Goal: Task Accomplishment & Management: Use online tool/utility

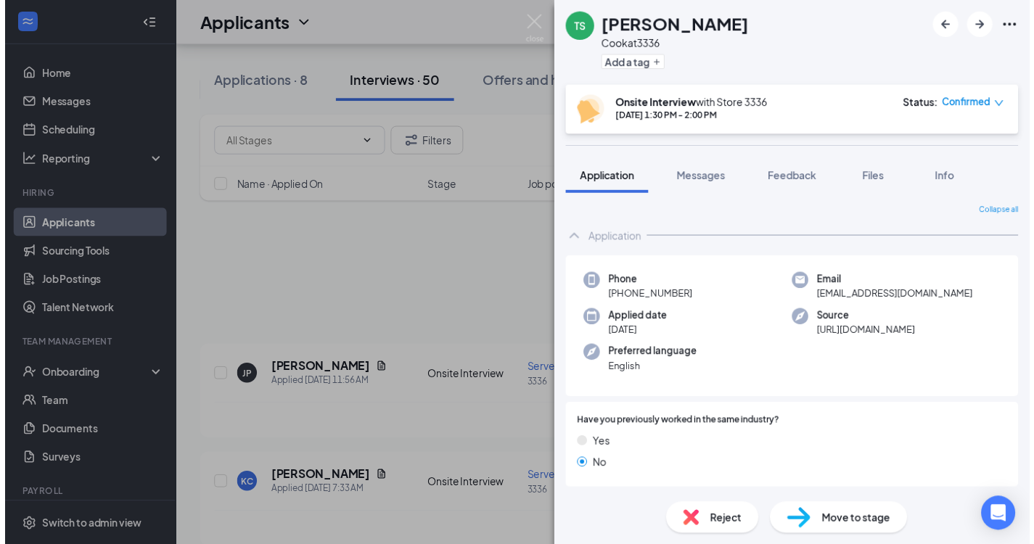
scroll to position [1089, 0]
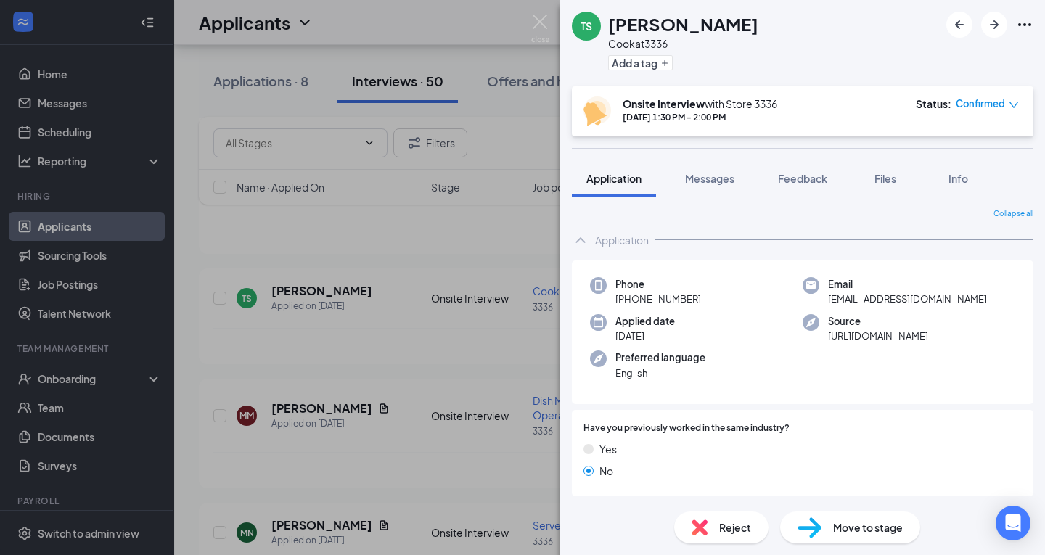
click at [348, 373] on div "TS [PERSON_NAME] [PERSON_NAME] at 3336 Add a tag Onsite Interview with Store [D…" at bounding box center [522, 277] width 1045 height 555
click at [537, 13] on div "TS [PERSON_NAME] [PERSON_NAME] at 3336 Add a tag Onsite Interview with Store [D…" at bounding box center [522, 277] width 1045 height 555
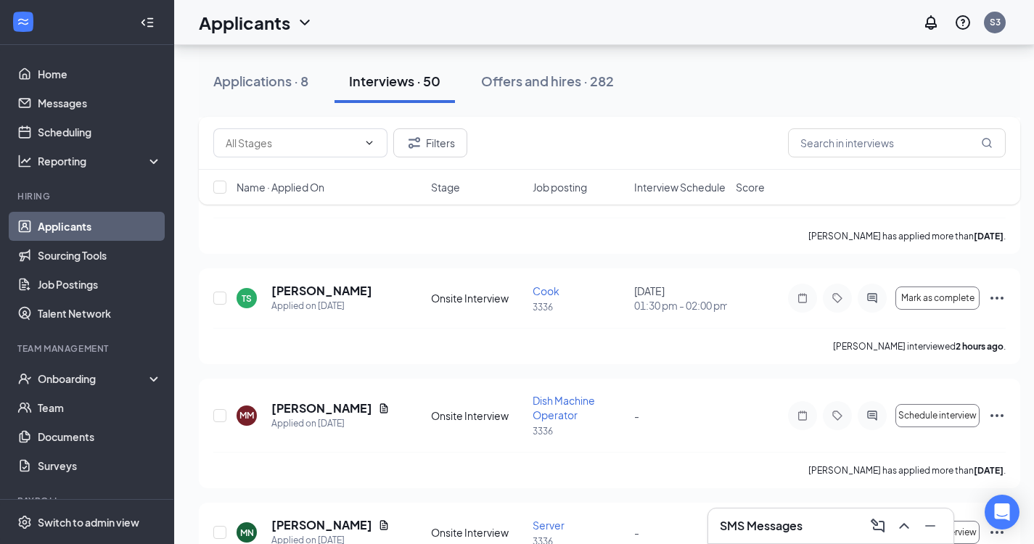
click at [536, 20] on div "Applicants S3" at bounding box center [604, 22] width 860 height 45
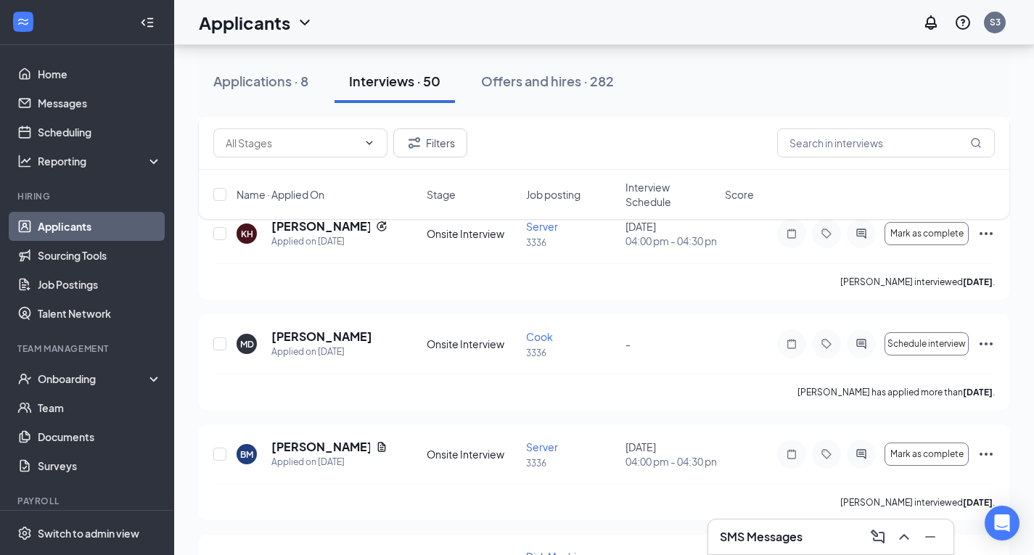
scroll to position [2467, 0]
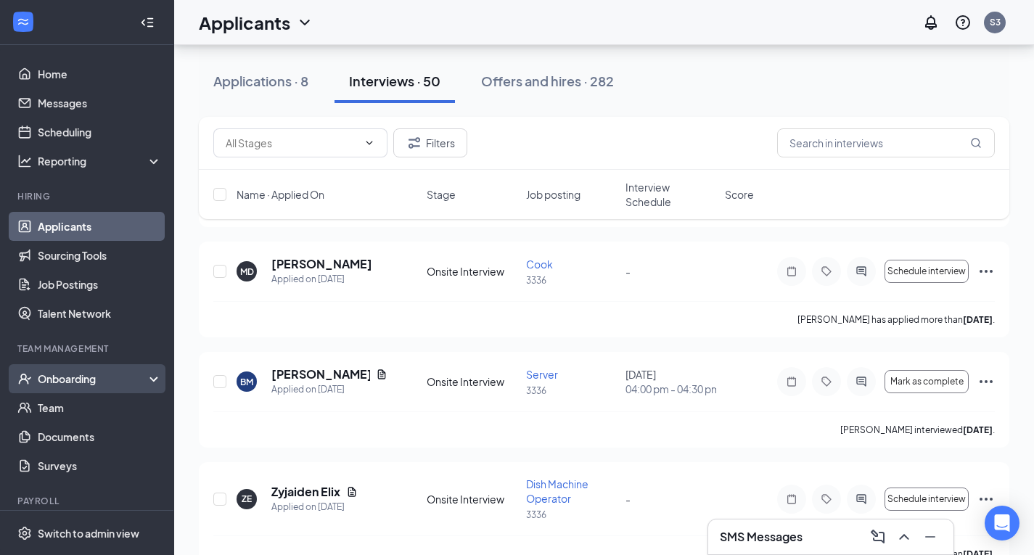
click at [77, 376] on div "Onboarding" at bounding box center [94, 379] width 112 height 15
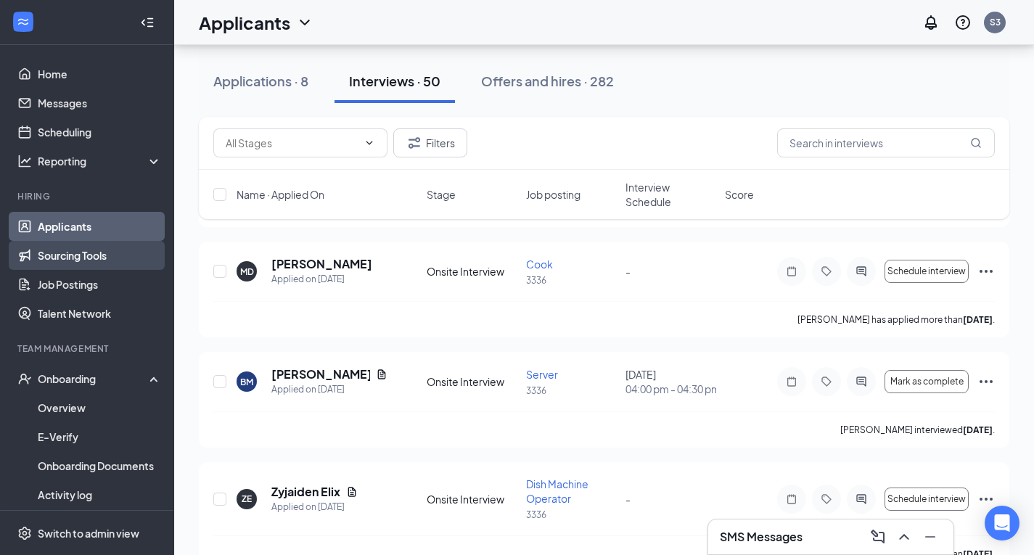
click at [64, 259] on link "Sourcing Tools" at bounding box center [100, 255] width 124 height 29
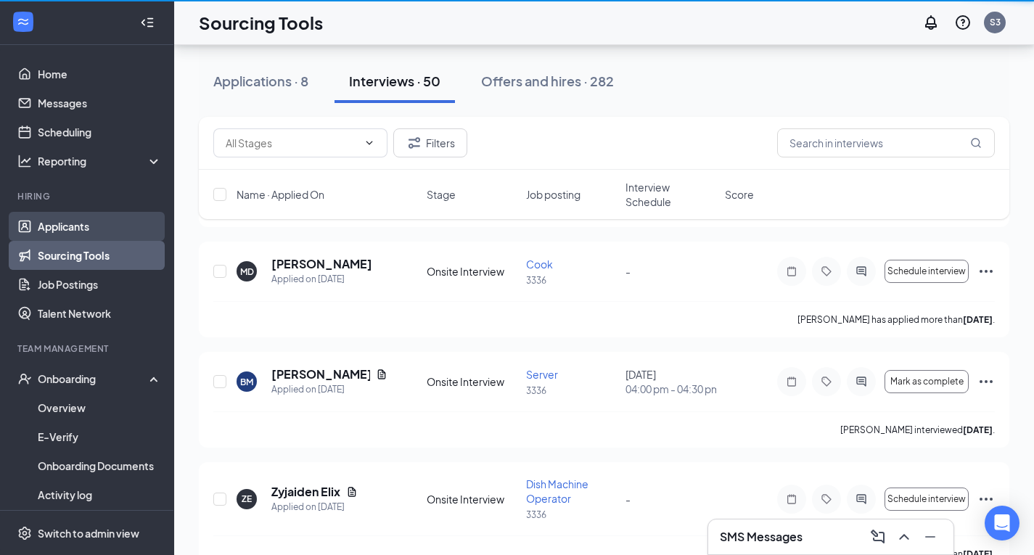
click at [73, 232] on link "Applicants" at bounding box center [100, 226] width 124 height 29
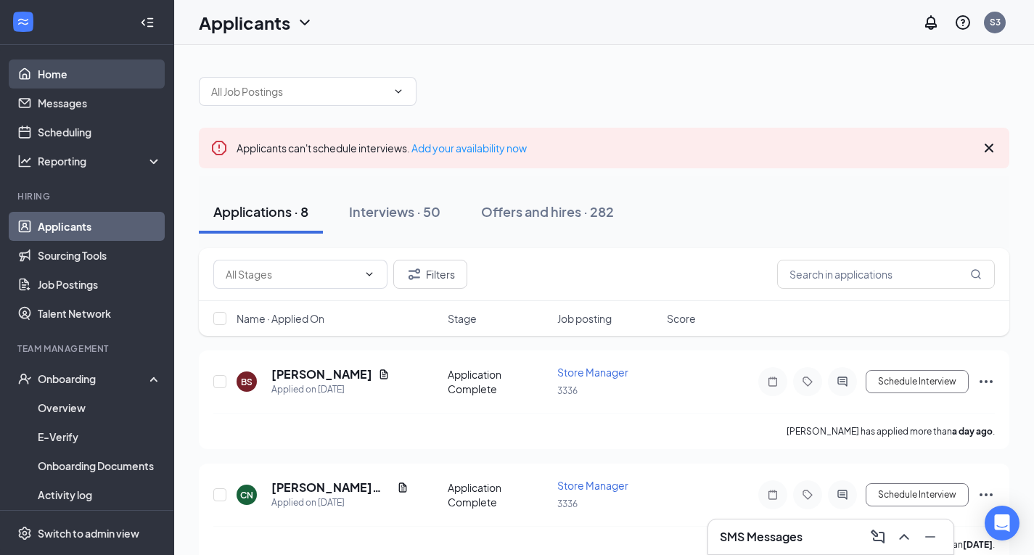
click at [85, 63] on link "Home" at bounding box center [100, 74] width 124 height 29
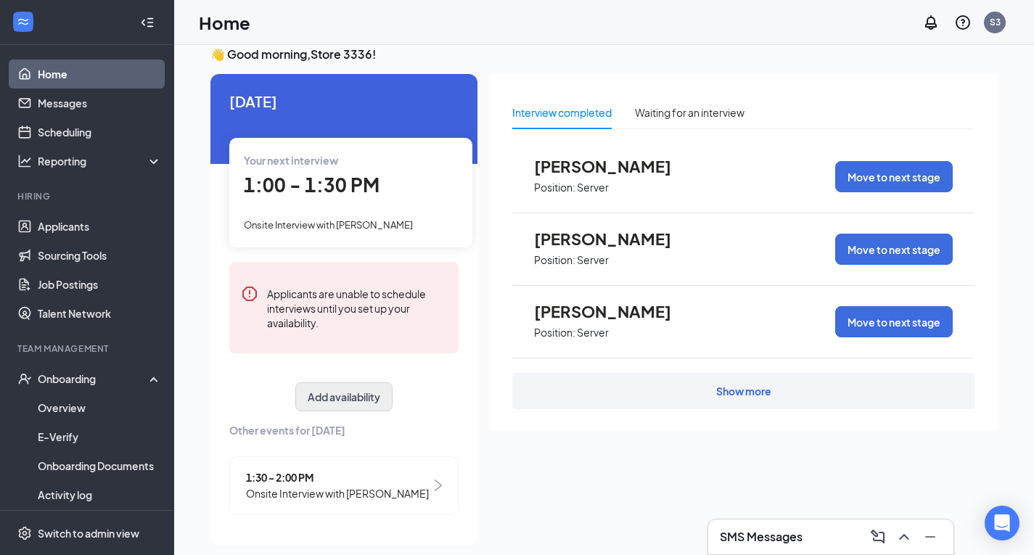
scroll to position [30, 0]
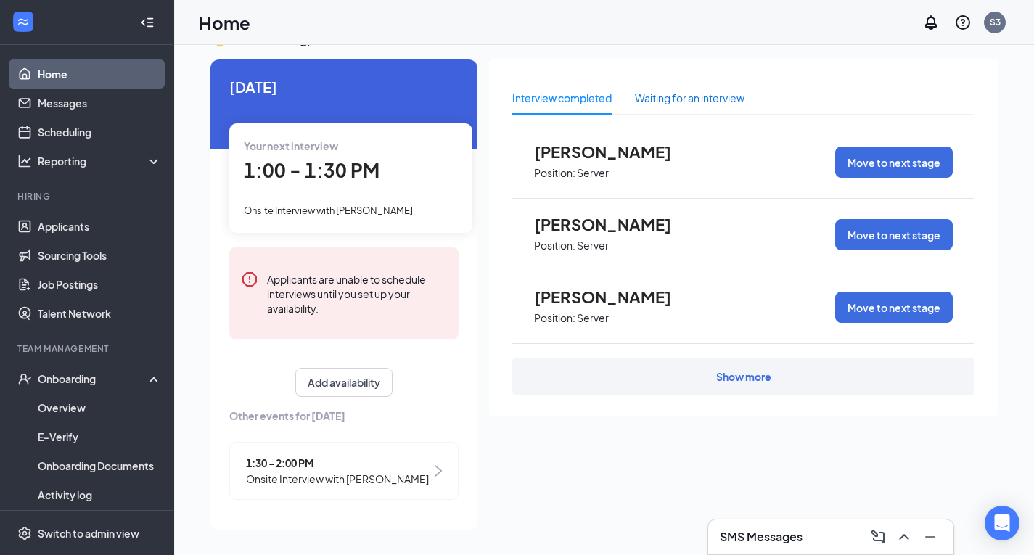
click at [695, 94] on div "Waiting for an interview" at bounding box center [690, 98] width 110 height 16
click at [738, 530] on h3 "SMS Messages" at bounding box center [761, 537] width 83 height 16
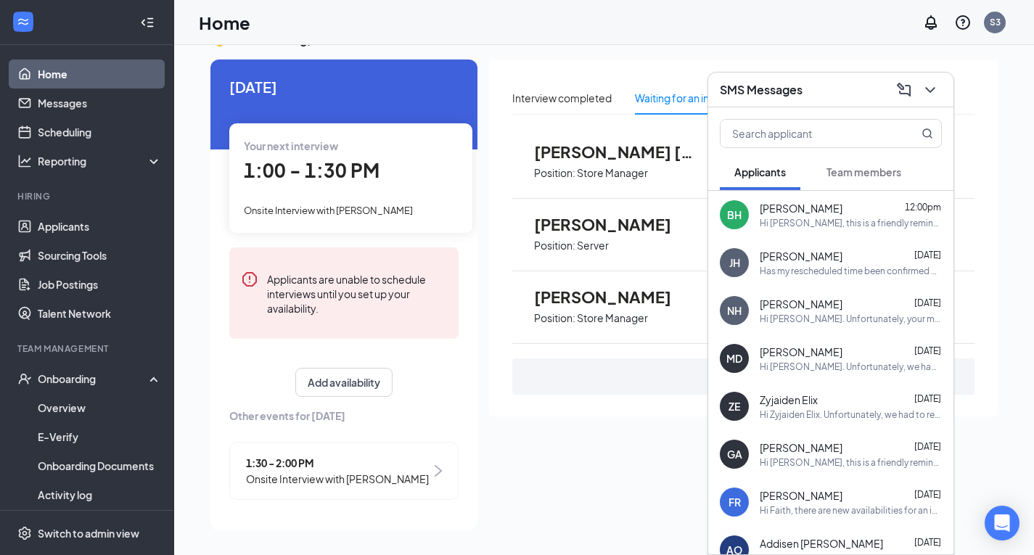
click at [607, 486] on div "Interview completed Waiting for an interview [PERSON_NAME] [PERSON_NAME] Positi…" at bounding box center [743, 291] width 509 height 462
drag, startPoint x: 58, startPoint y: 228, endPoint x: 178, endPoint y: 173, distance: 131.5
click at [58, 228] on link "Applicants" at bounding box center [100, 226] width 124 height 29
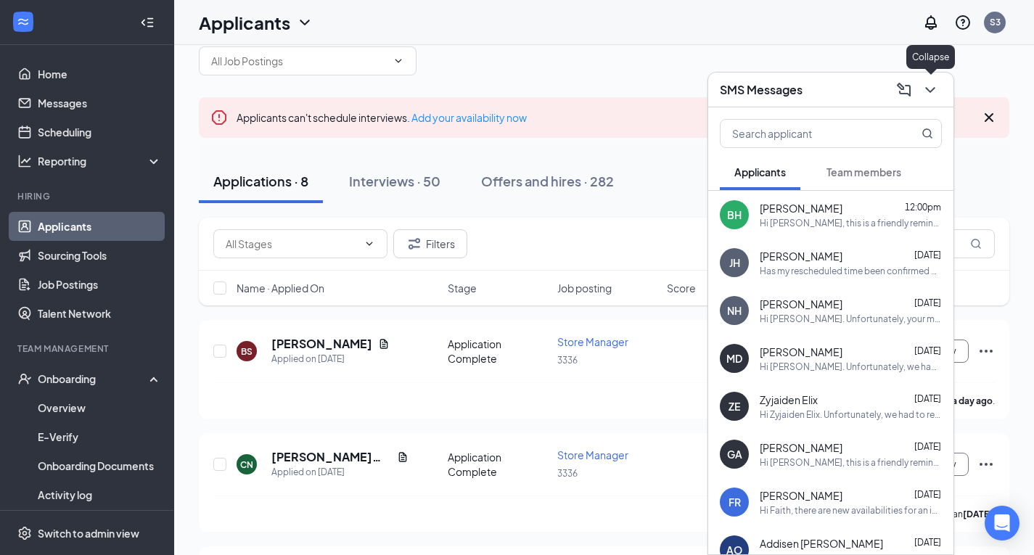
click at [933, 95] on icon "ChevronDown" at bounding box center [930, 89] width 17 height 17
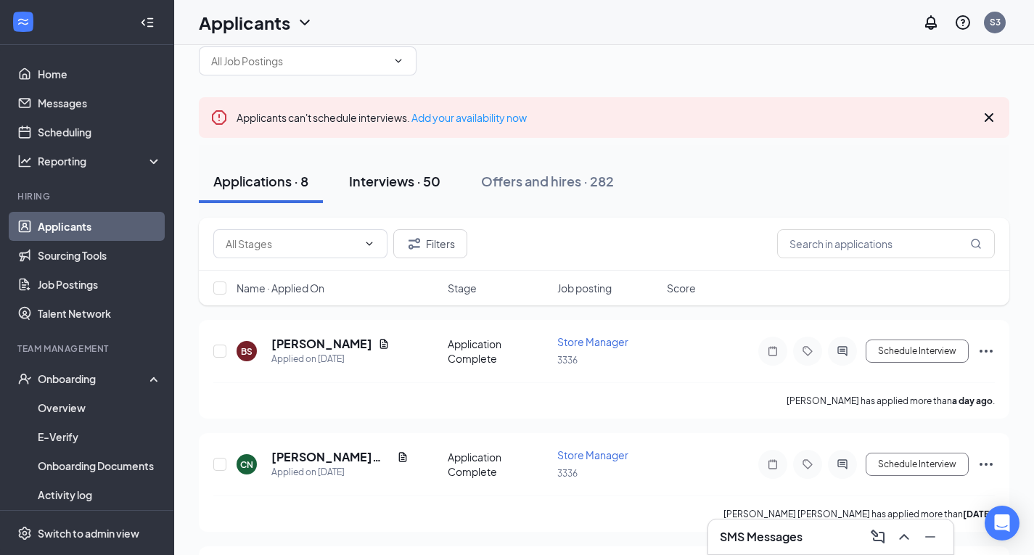
click at [393, 184] on div "Interviews · 50" at bounding box center [394, 181] width 91 height 18
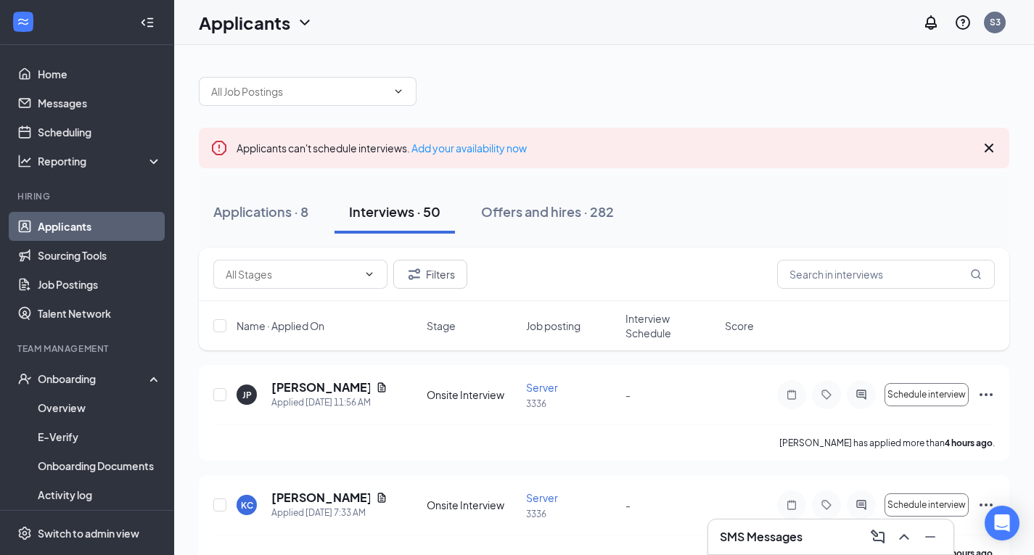
click at [869, 292] on div "Filters" at bounding box center [604, 274] width 811 height 53
click at [869, 277] on input "text" at bounding box center [886, 274] width 218 height 29
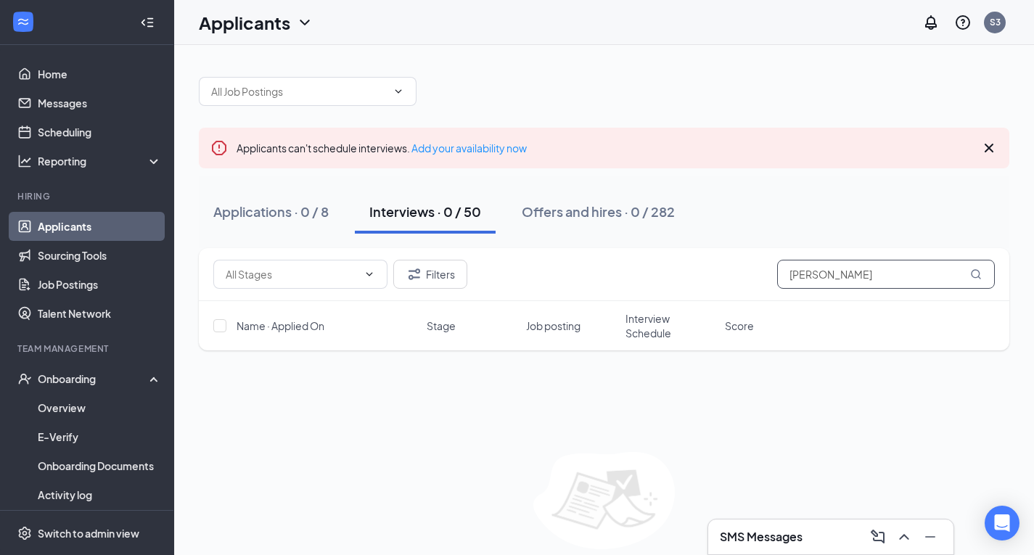
type input "[PERSON_NAME]"
click at [440, 216] on div "Interviews · 0 / 50" at bounding box center [425, 211] width 112 height 18
click at [897, 272] on input "[PERSON_NAME]" at bounding box center [886, 274] width 218 height 29
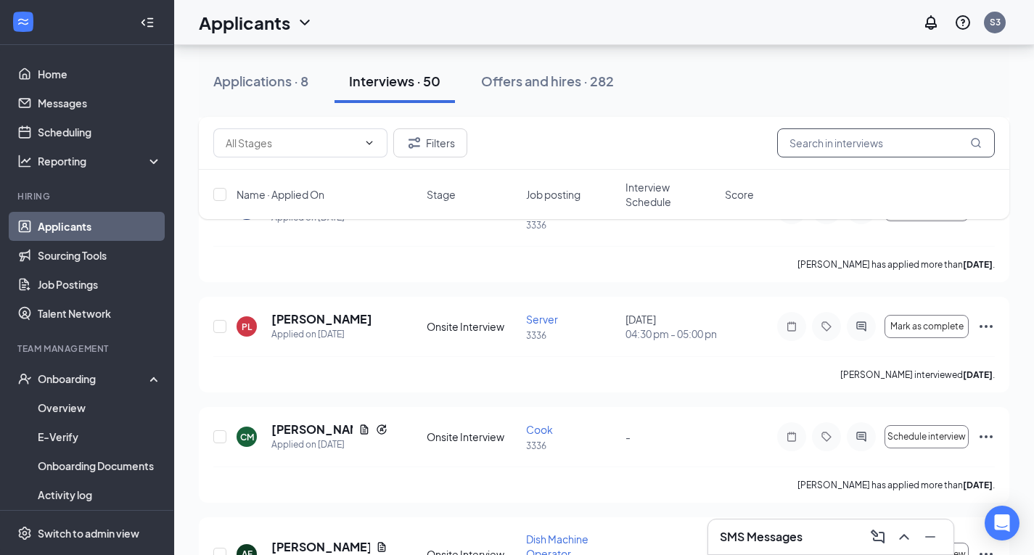
scroll to position [4282, 0]
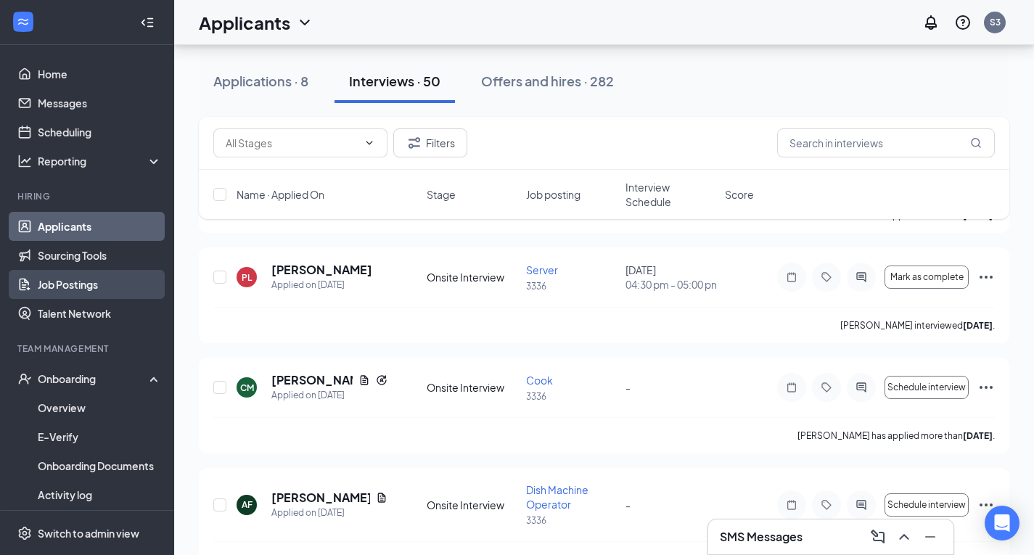
click at [67, 287] on link "Job Postings" at bounding box center [100, 284] width 124 height 29
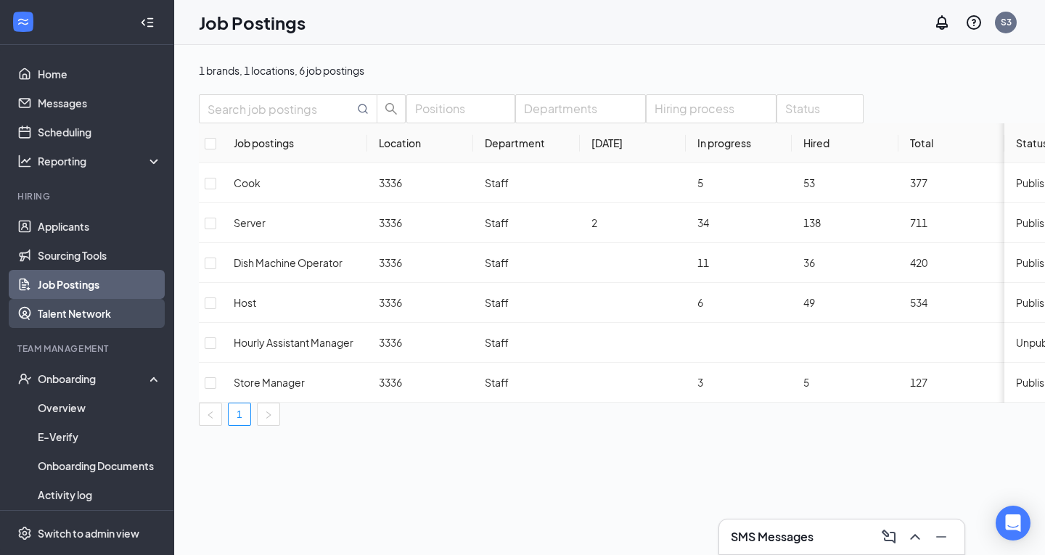
click at [73, 327] on link "Talent Network" at bounding box center [100, 313] width 124 height 29
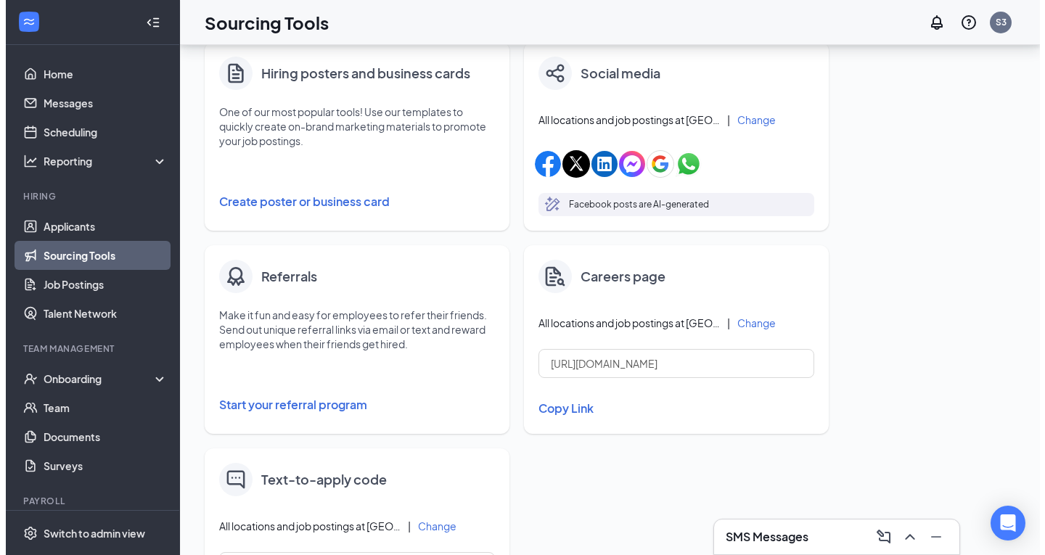
scroll to position [230, 0]
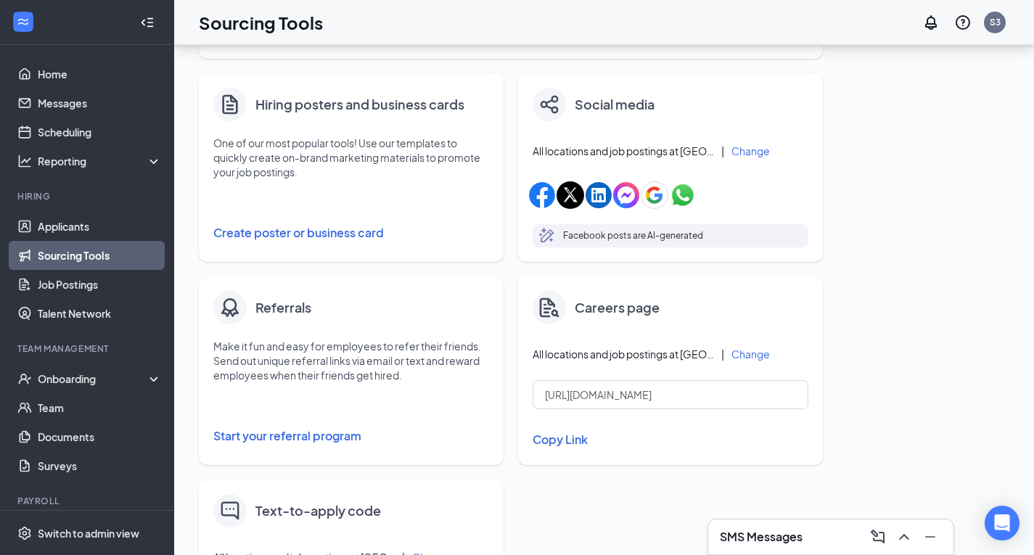
click at [280, 231] on button "Create poster or business card" at bounding box center [351, 232] width 276 height 29
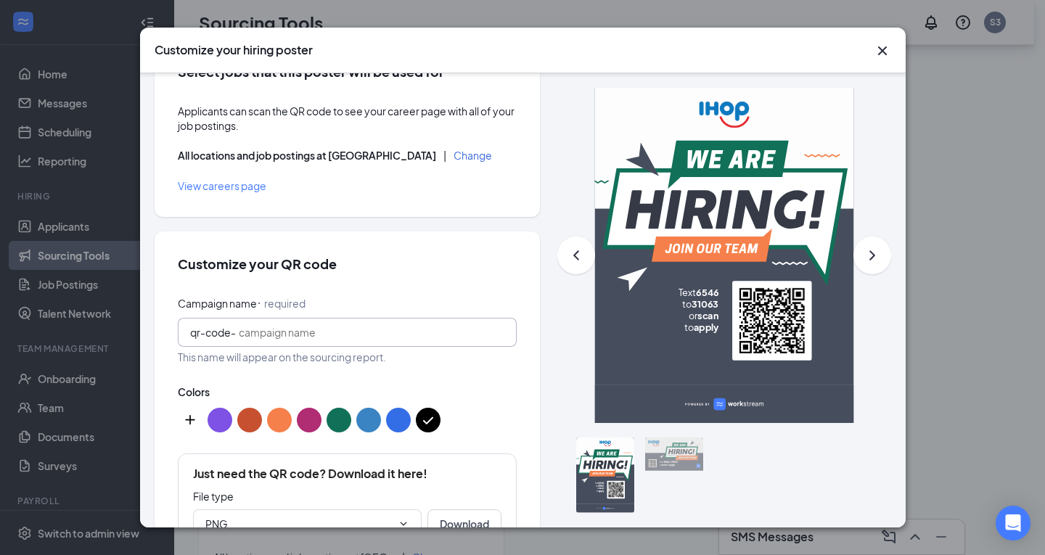
scroll to position [73, 0]
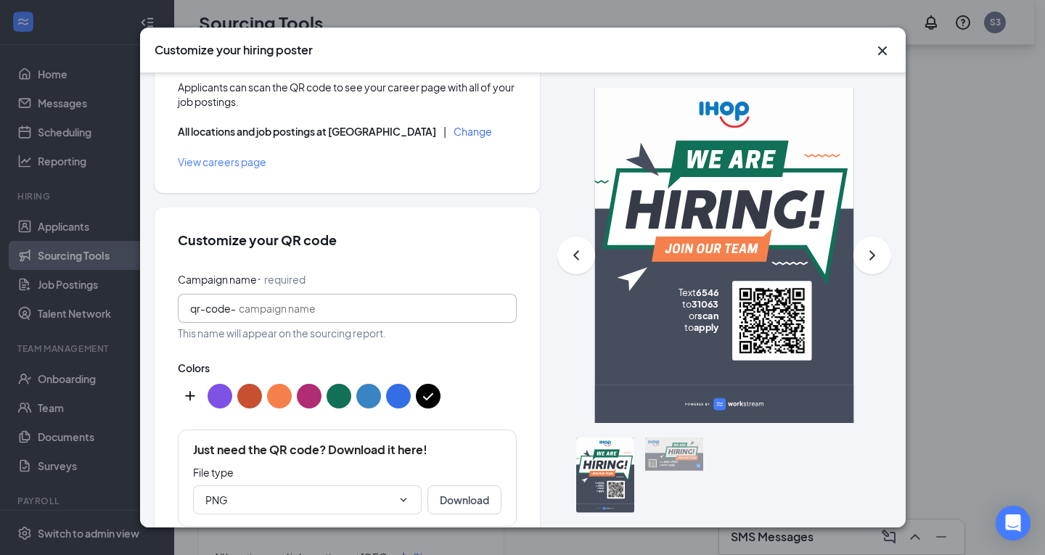
click at [292, 308] on input "Campaign name ⠂ required" at bounding box center [372, 308] width 266 height 16
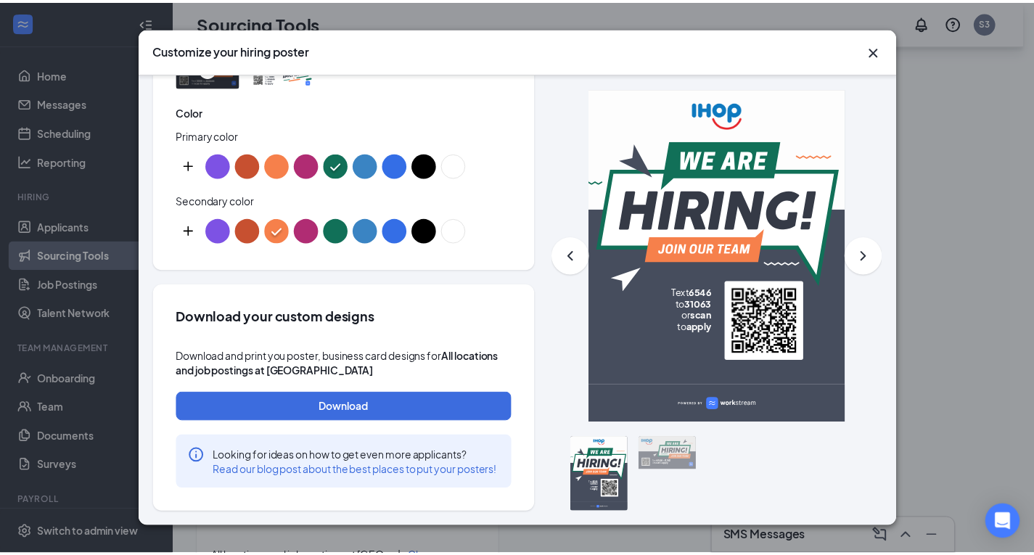
scroll to position [830, 0]
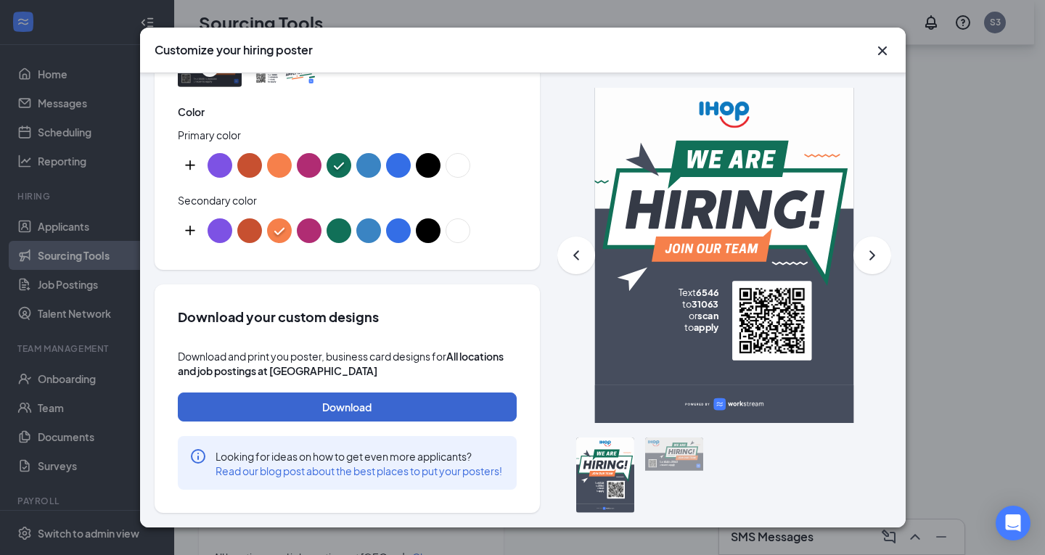
type input "ihop3336"
click at [310, 396] on button "Download" at bounding box center [347, 407] width 339 height 29
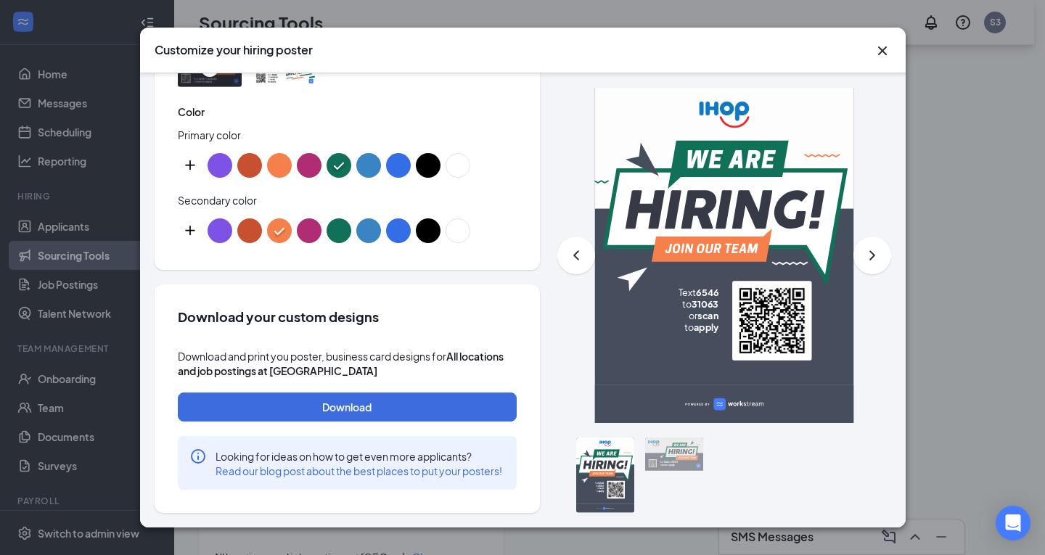
click at [890, 52] on icon "Cross" at bounding box center [882, 50] width 17 height 17
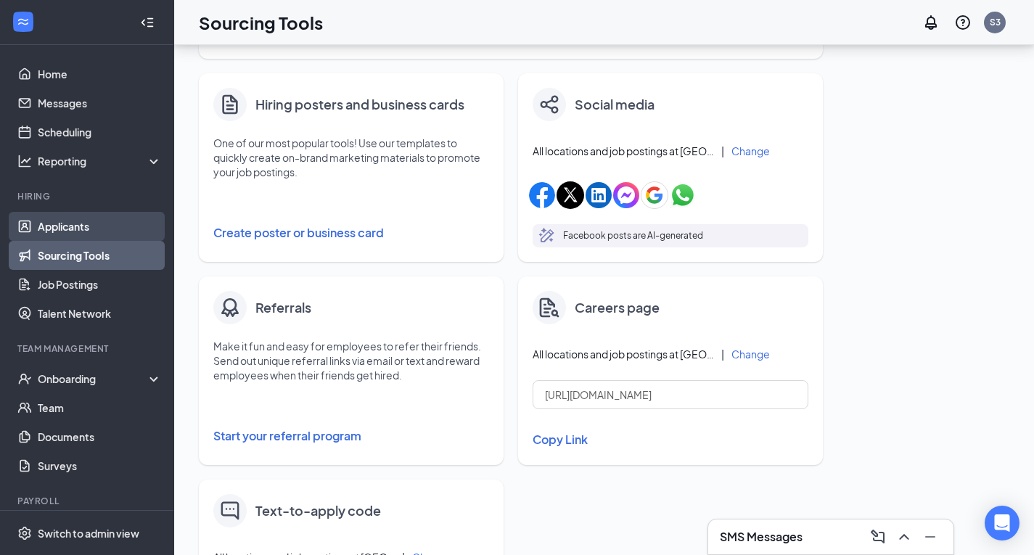
click at [56, 227] on link "Applicants" at bounding box center [100, 226] width 124 height 29
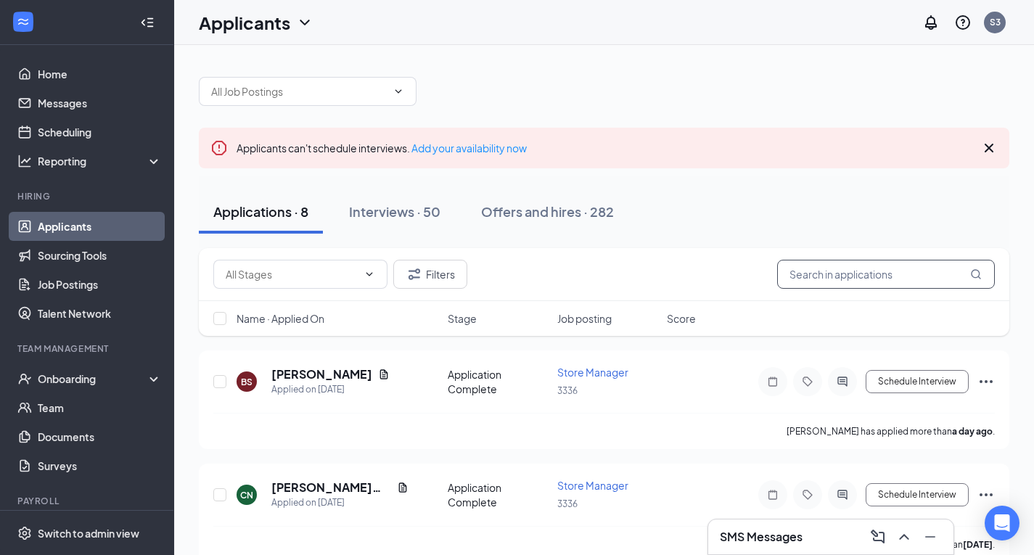
click at [819, 277] on input "text" at bounding box center [886, 274] width 218 height 29
click at [819, 287] on input "text" at bounding box center [886, 274] width 218 height 29
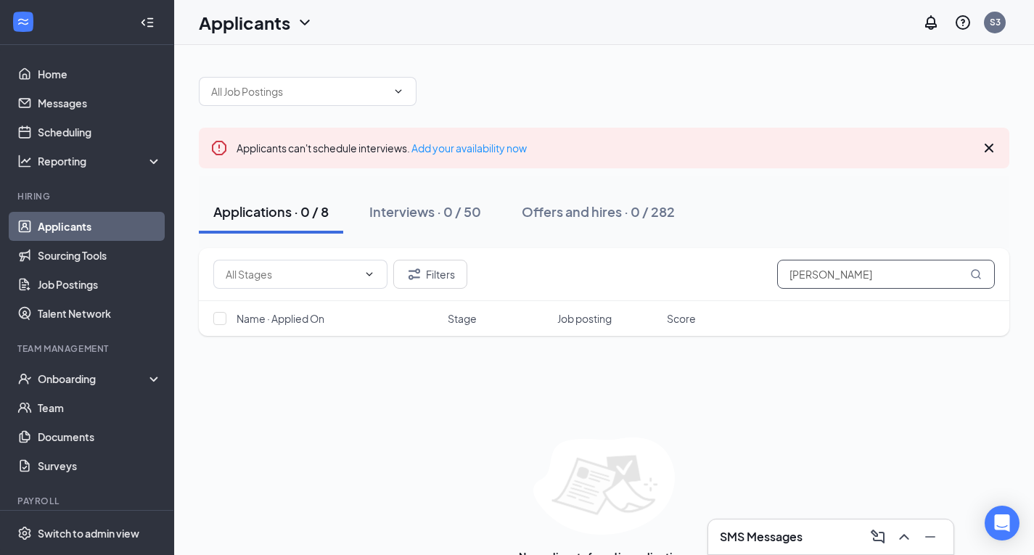
type input "boyd"
click at [766, 525] on div "SMS Messages" at bounding box center [831, 536] width 222 height 23
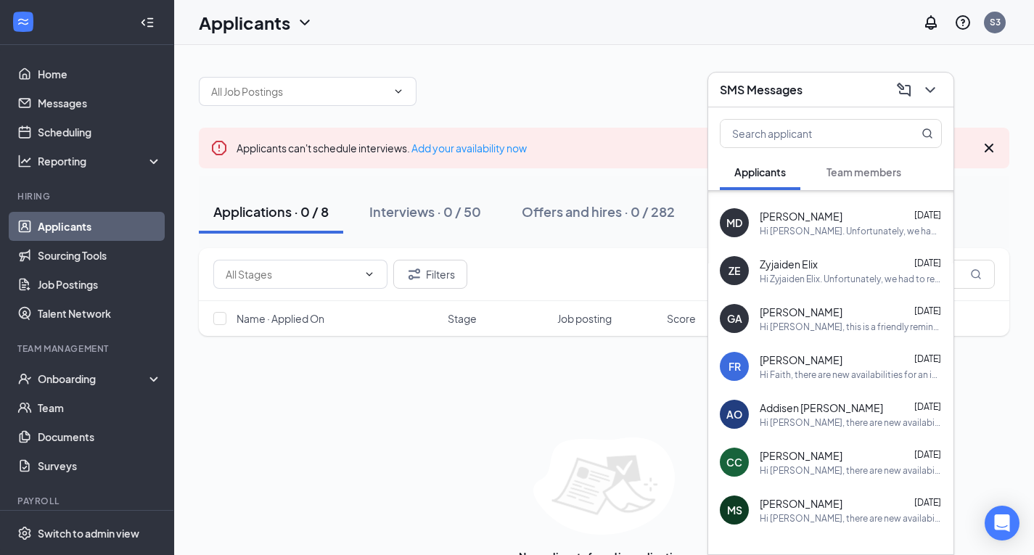
scroll to position [145, 0]
